Goal: Browse casually

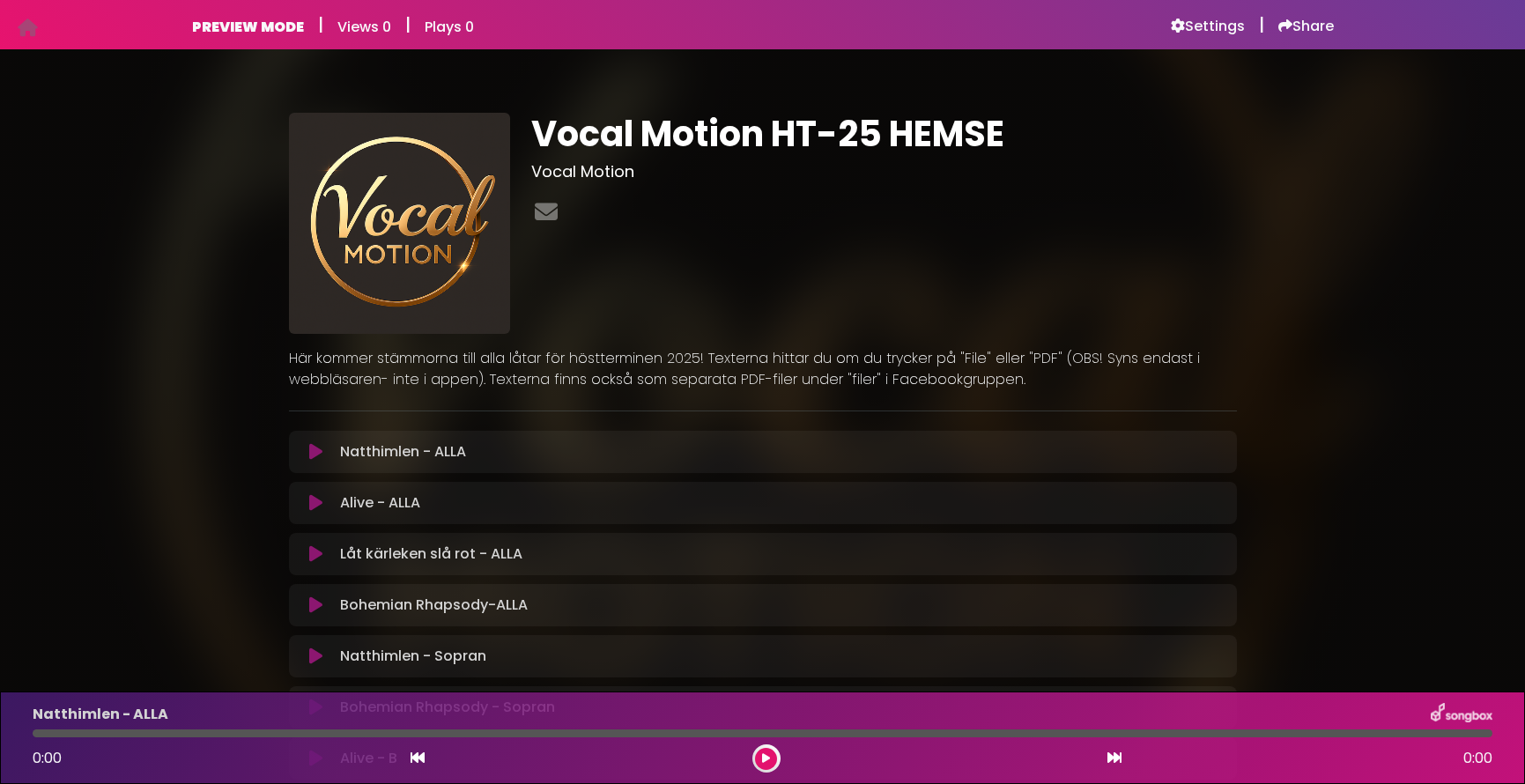
scroll to position [816, 0]
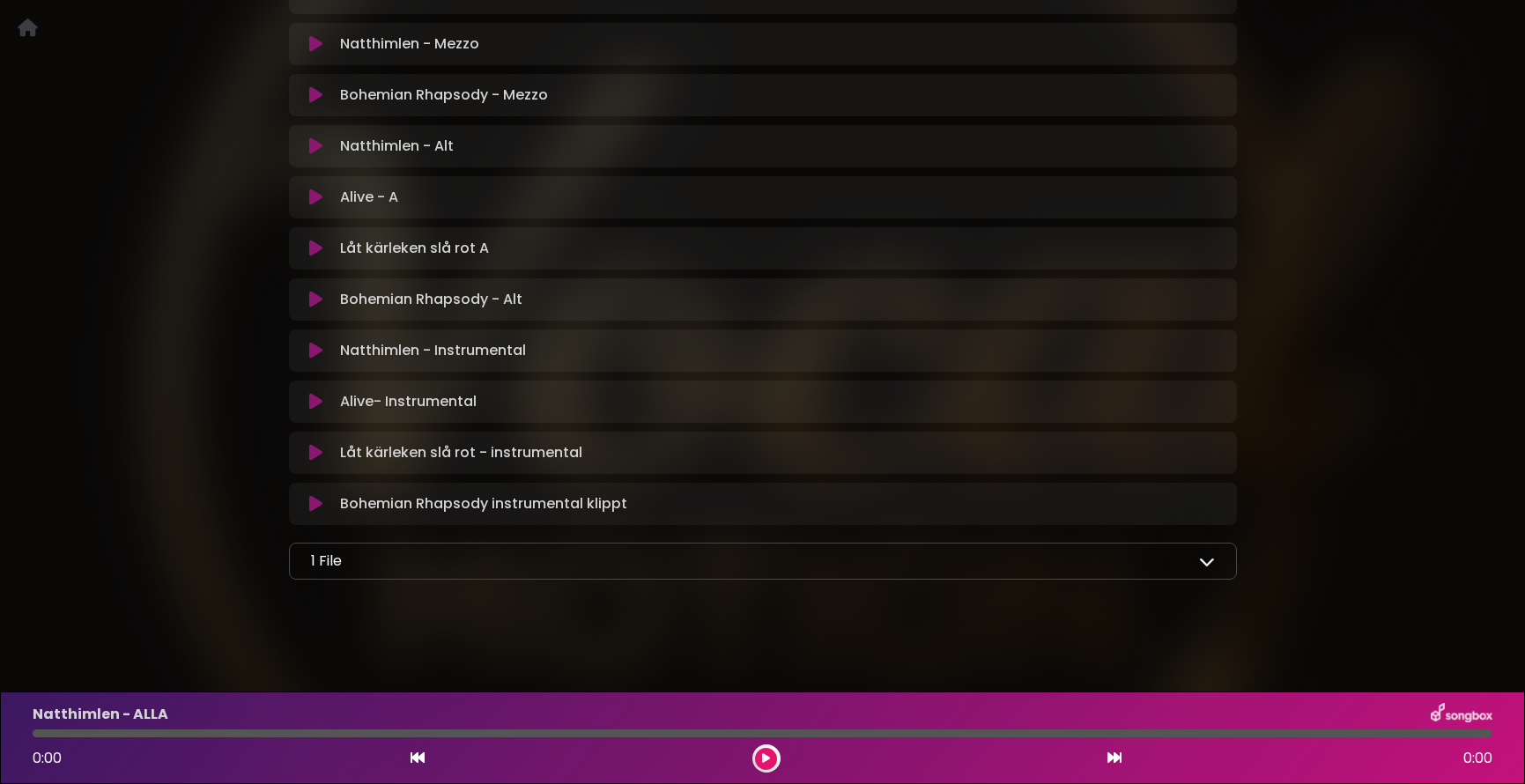
click at [1209, 565] on icon at bounding box center [1207, 561] width 16 height 16
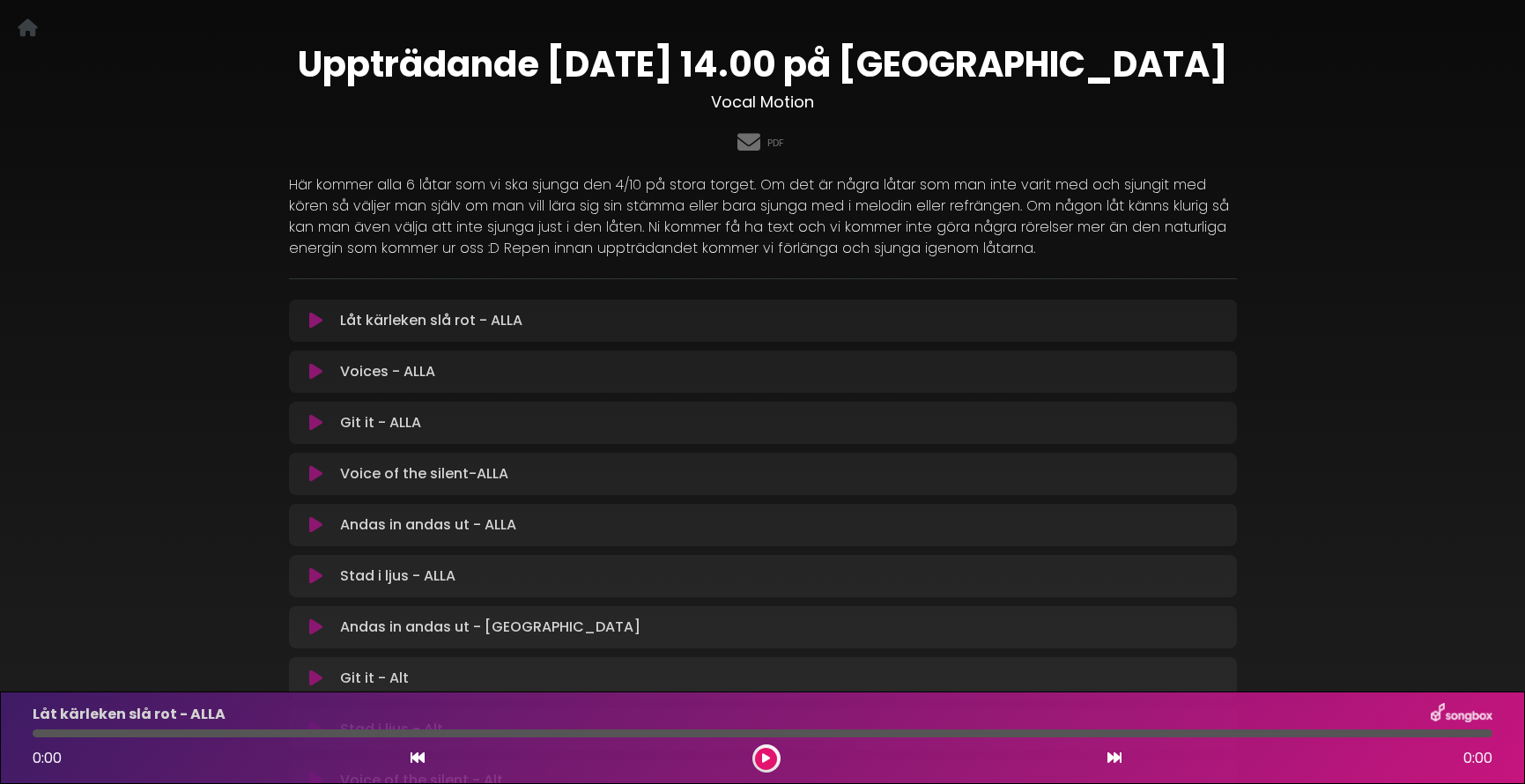
scroll to position [62, 0]
